Goal: Task Accomplishment & Management: Complete application form

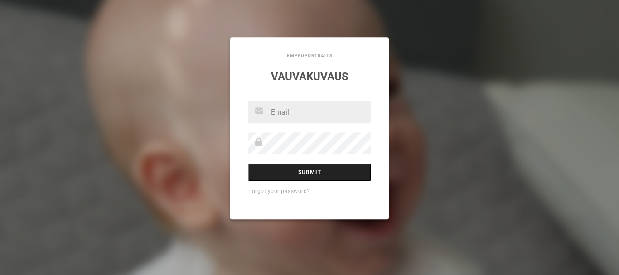
type input "[EMAIL_ADDRESS][DOMAIN_NAME]"
click at [288, 172] on input "Submit" at bounding box center [309, 172] width 122 height 17
type input "[EMAIL_ADDRESS][DOMAIN_NAME]"
click at [265, 170] on input "Submit" at bounding box center [309, 172] width 122 height 17
type input "[EMAIL_ADDRESS][DOMAIN_NAME]"
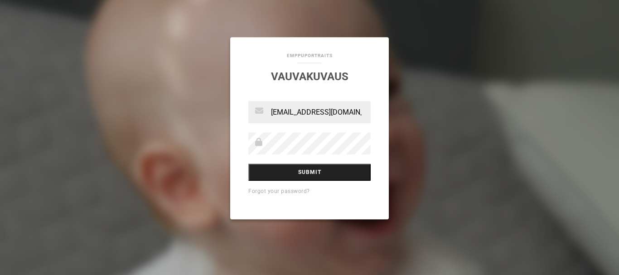
click at [290, 172] on input "Submit" at bounding box center [309, 172] width 122 height 17
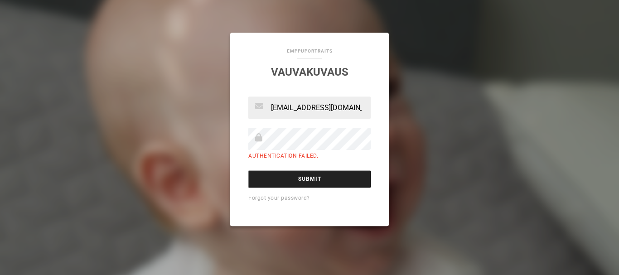
click at [279, 184] on input "Submit" at bounding box center [309, 178] width 122 height 17
click at [286, 182] on input "Submit" at bounding box center [309, 178] width 122 height 17
click at [283, 179] on input "Submit" at bounding box center [309, 178] width 122 height 17
click at [289, 176] on input "Submit" at bounding box center [309, 178] width 122 height 17
click at [278, 198] on link "Forgot your password?" at bounding box center [279, 198] width 62 height 6
